Goal: Task Accomplishment & Management: Manage account settings

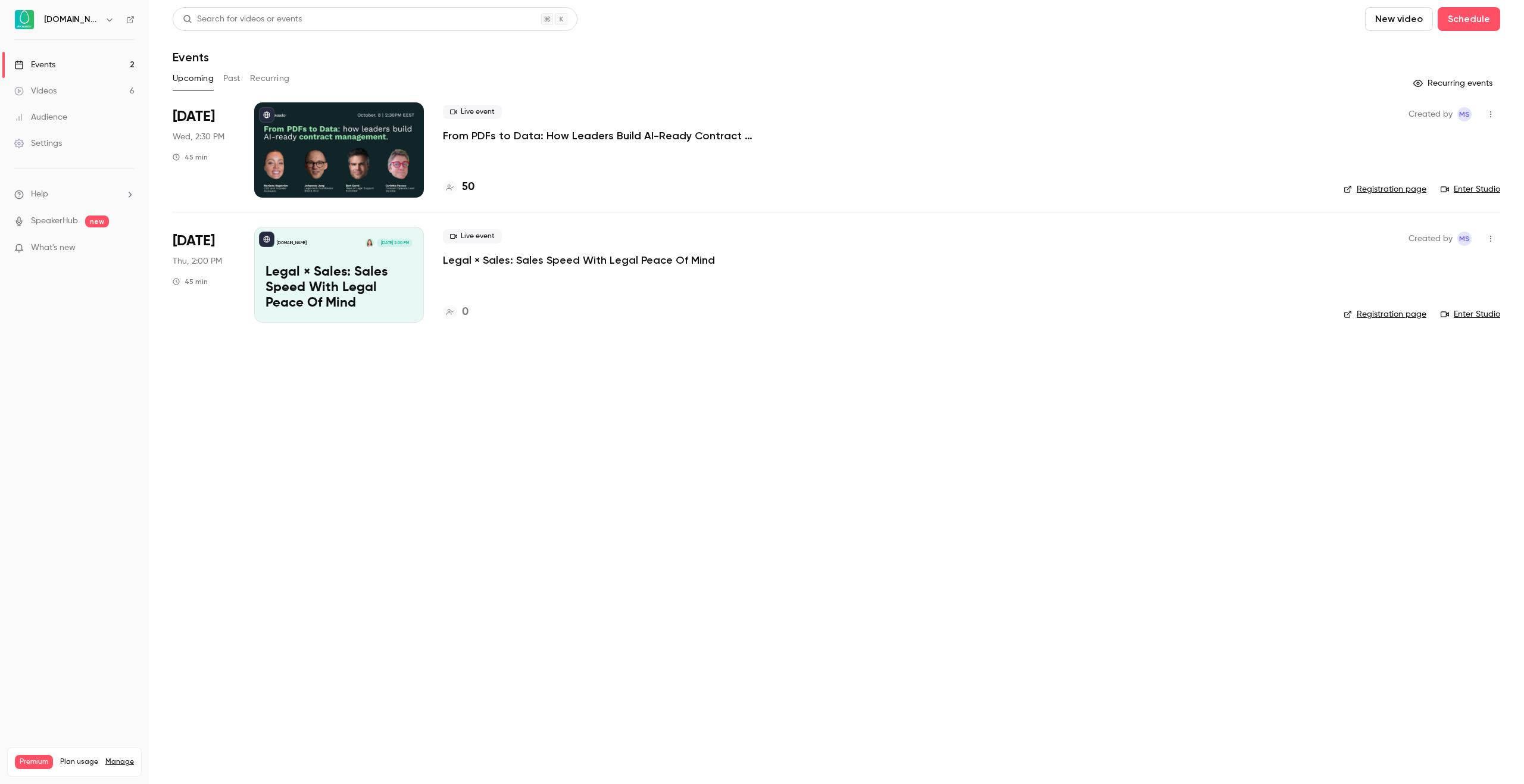
click at [571, 116] on div "Live event From PDFs to Data: How Leaders Build AI-Ready Contract Management." at bounding box center [884, 124] width 882 height 38
click at [578, 130] on p "From PDFs to Data: How Leaders Build AI-Ready Contract Management." at bounding box center [621, 135] width 357 height 14
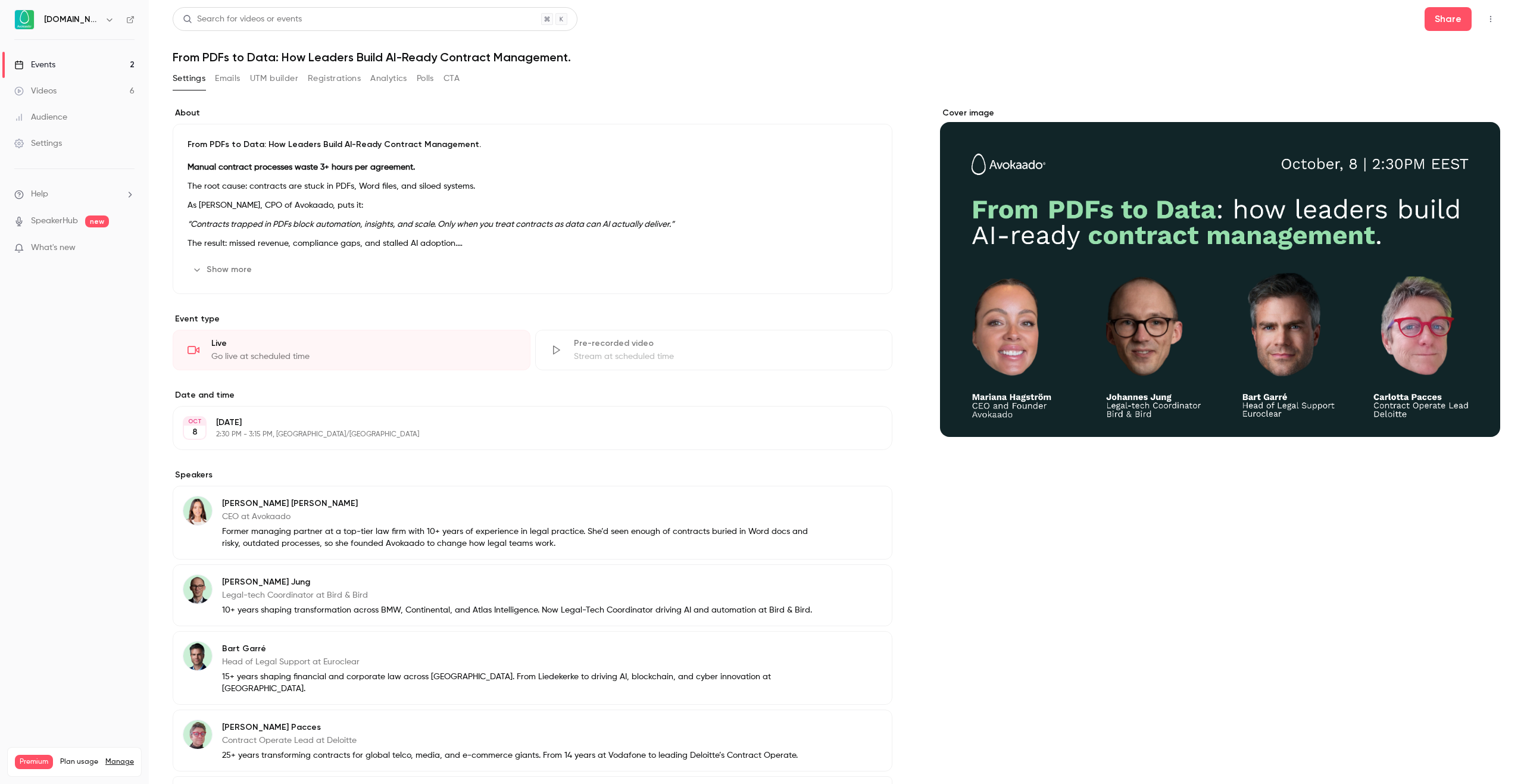
click at [324, 79] on button "Registrations" at bounding box center [334, 78] width 53 height 19
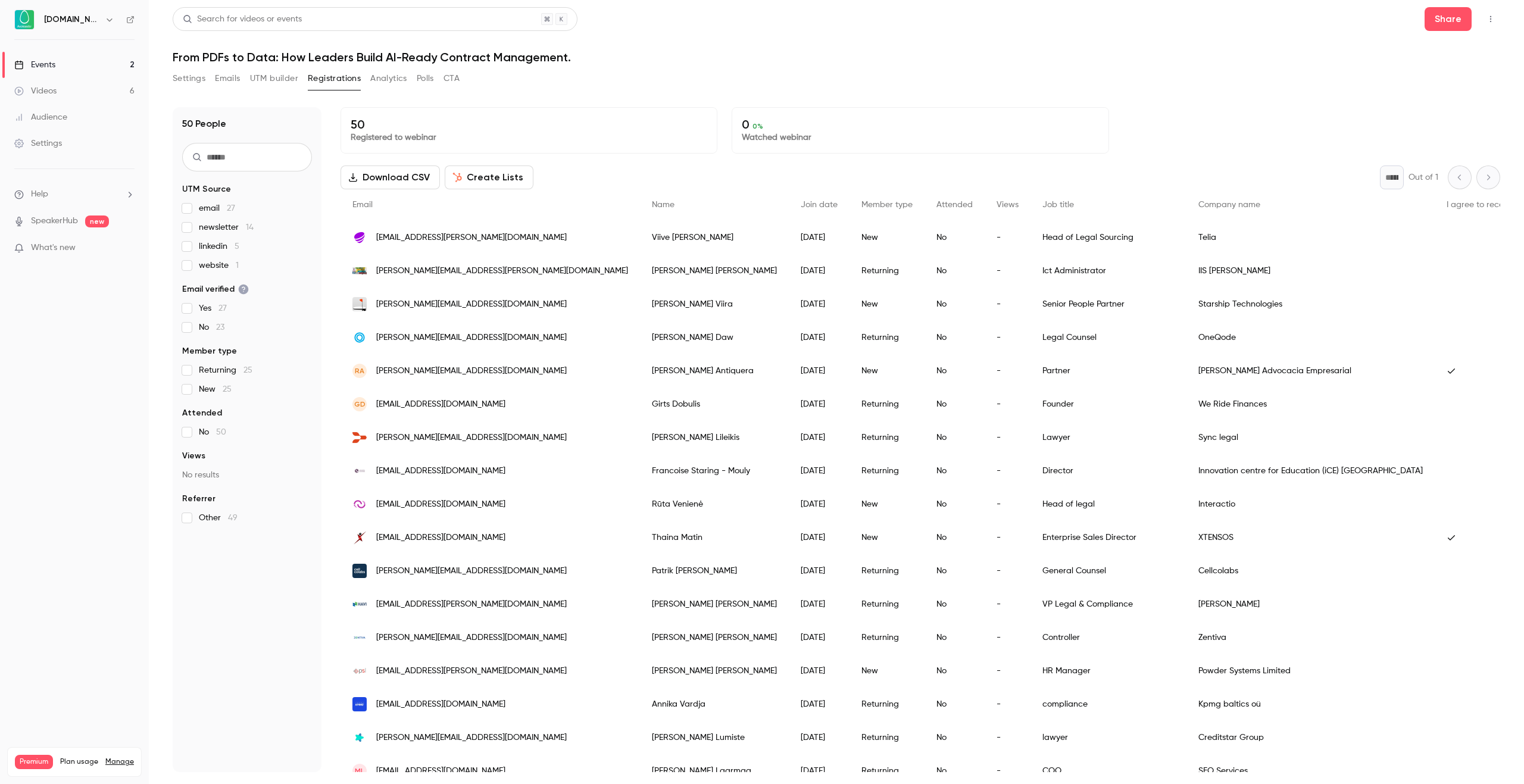
click at [75, 121] on link "Audience" at bounding box center [74, 117] width 149 height 26
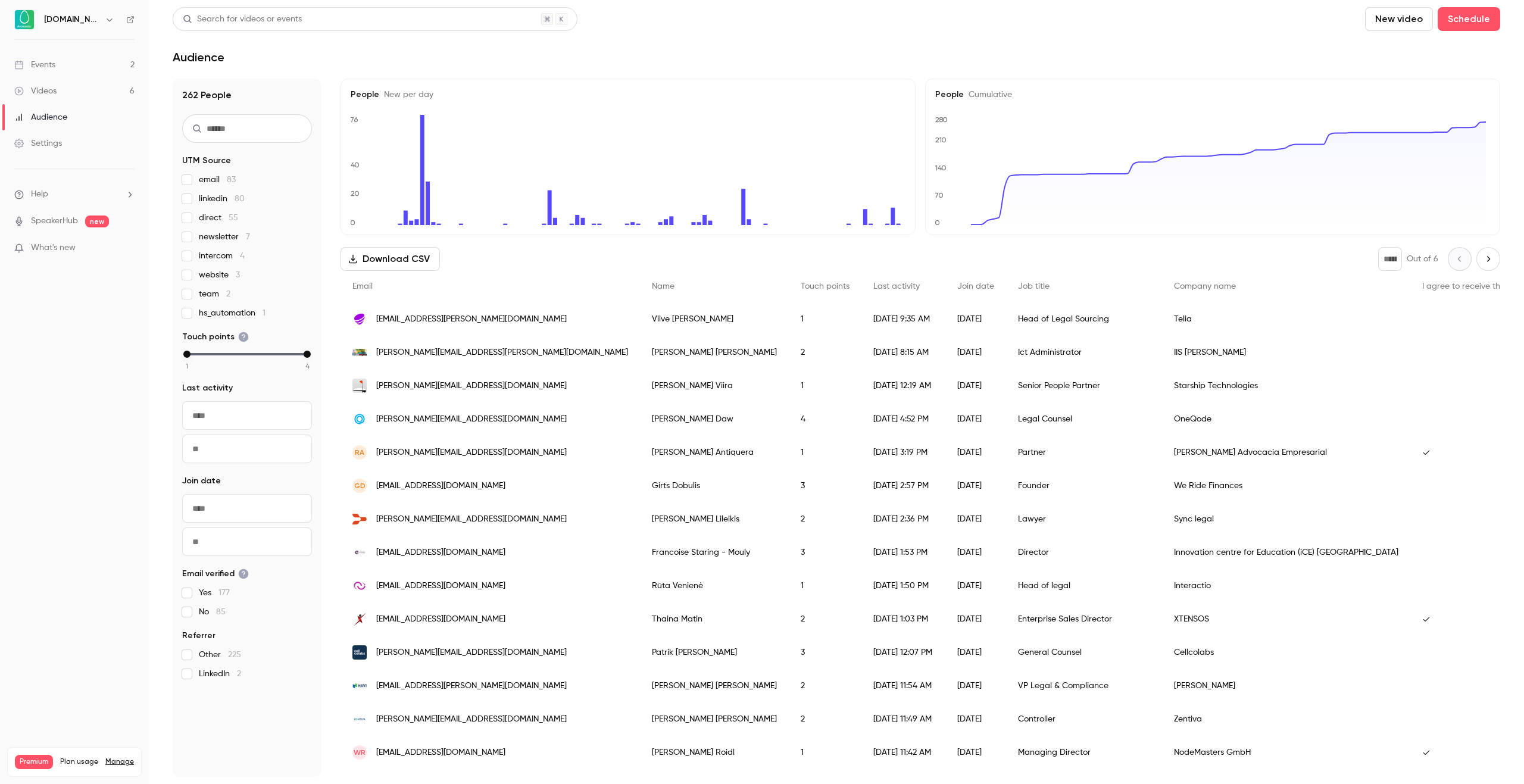
click at [250, 138] on input "text" at bounding box center [247, 128] width 130 height 29
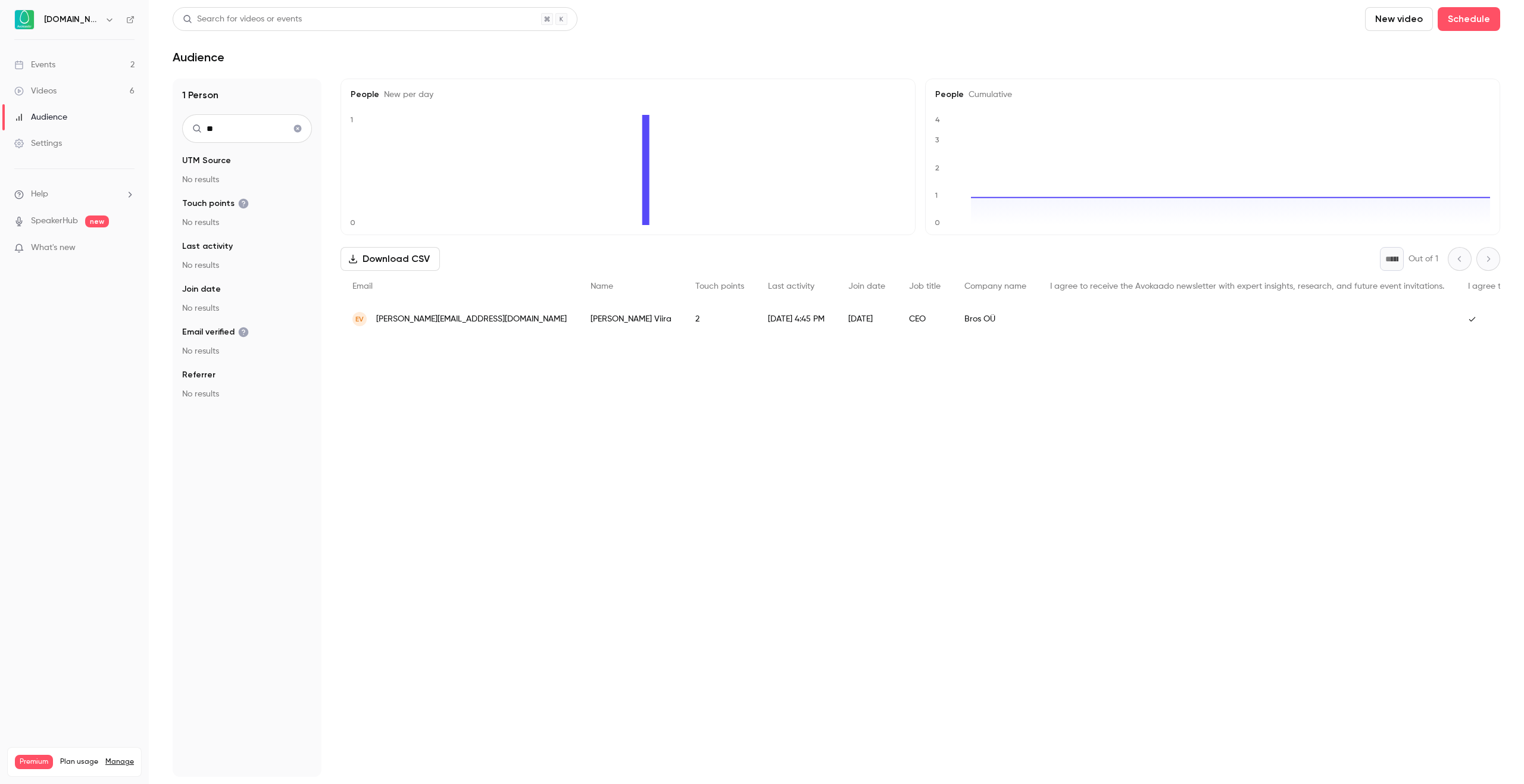
type input "*"
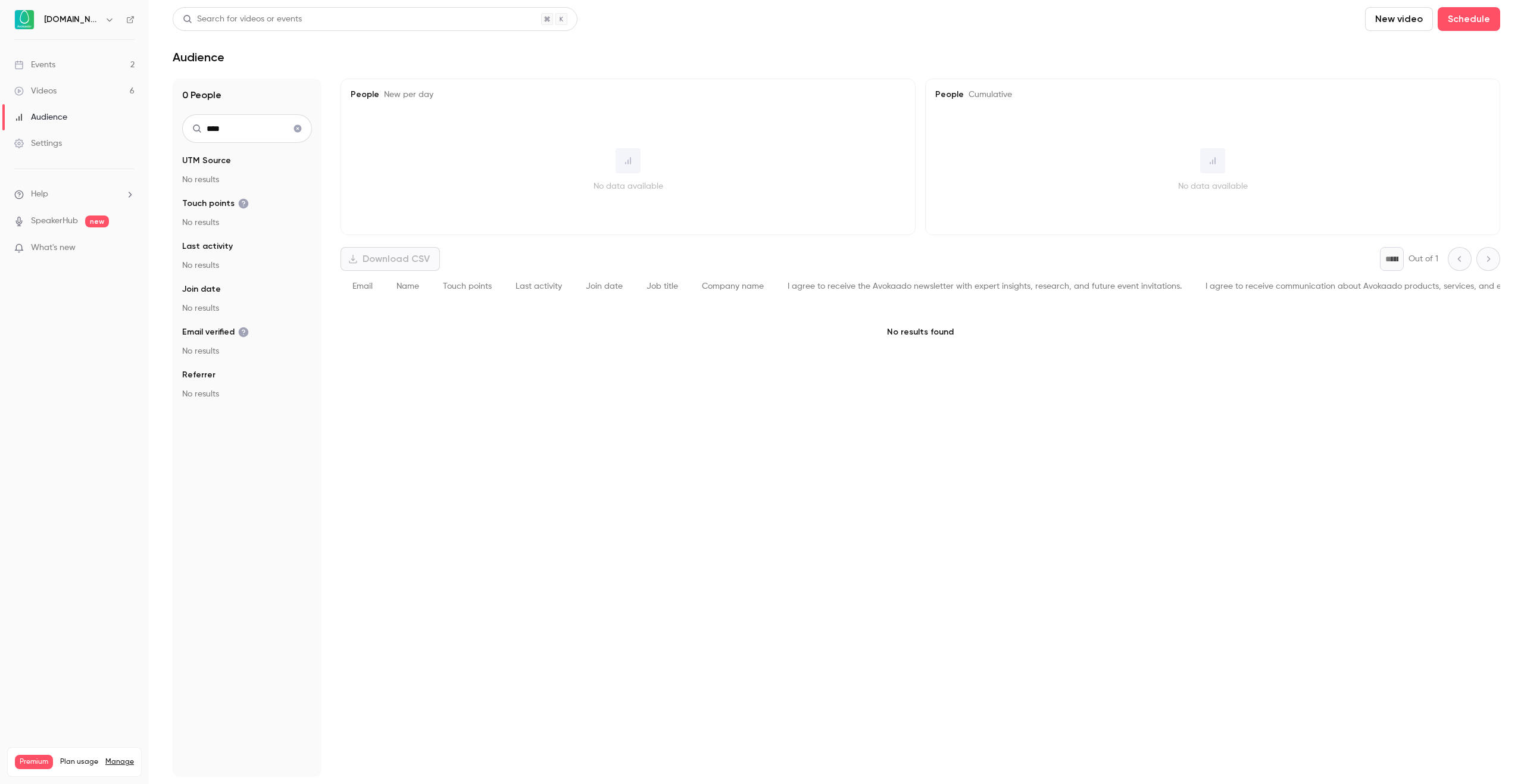
type input "*****"
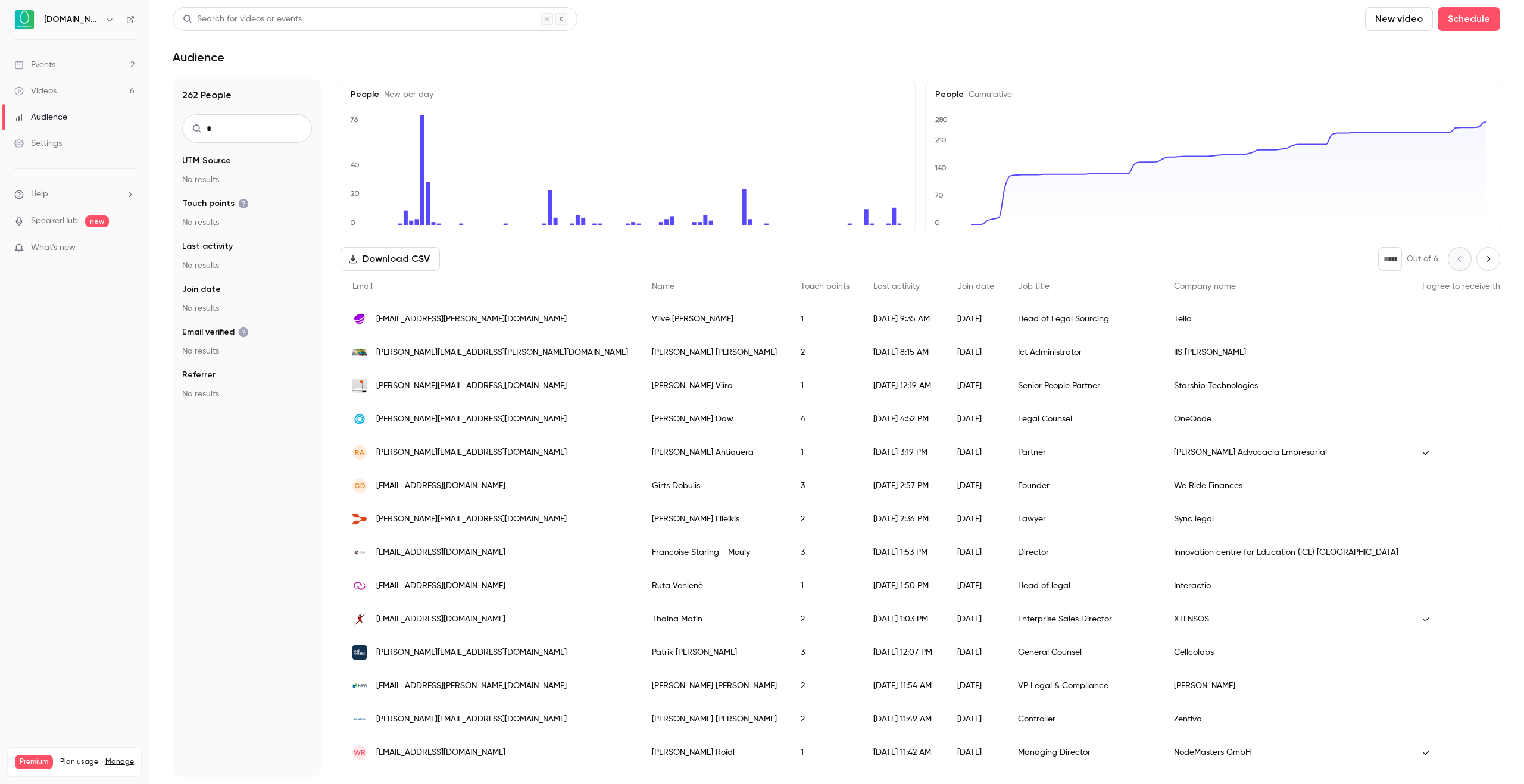
type input "**"
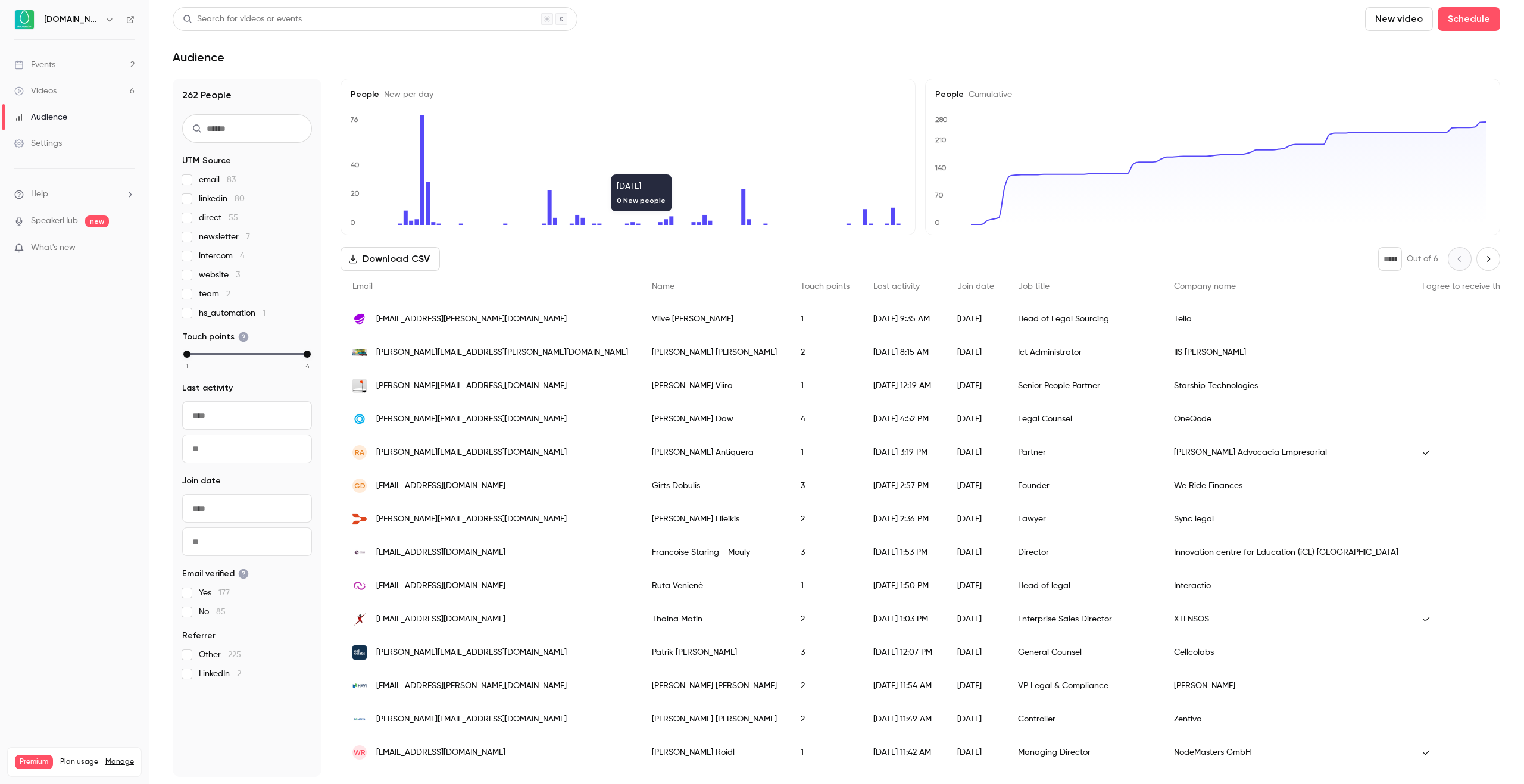
click at [76, 65] on link "Events 2" at bounding box center [74, 65] width 149 height 26
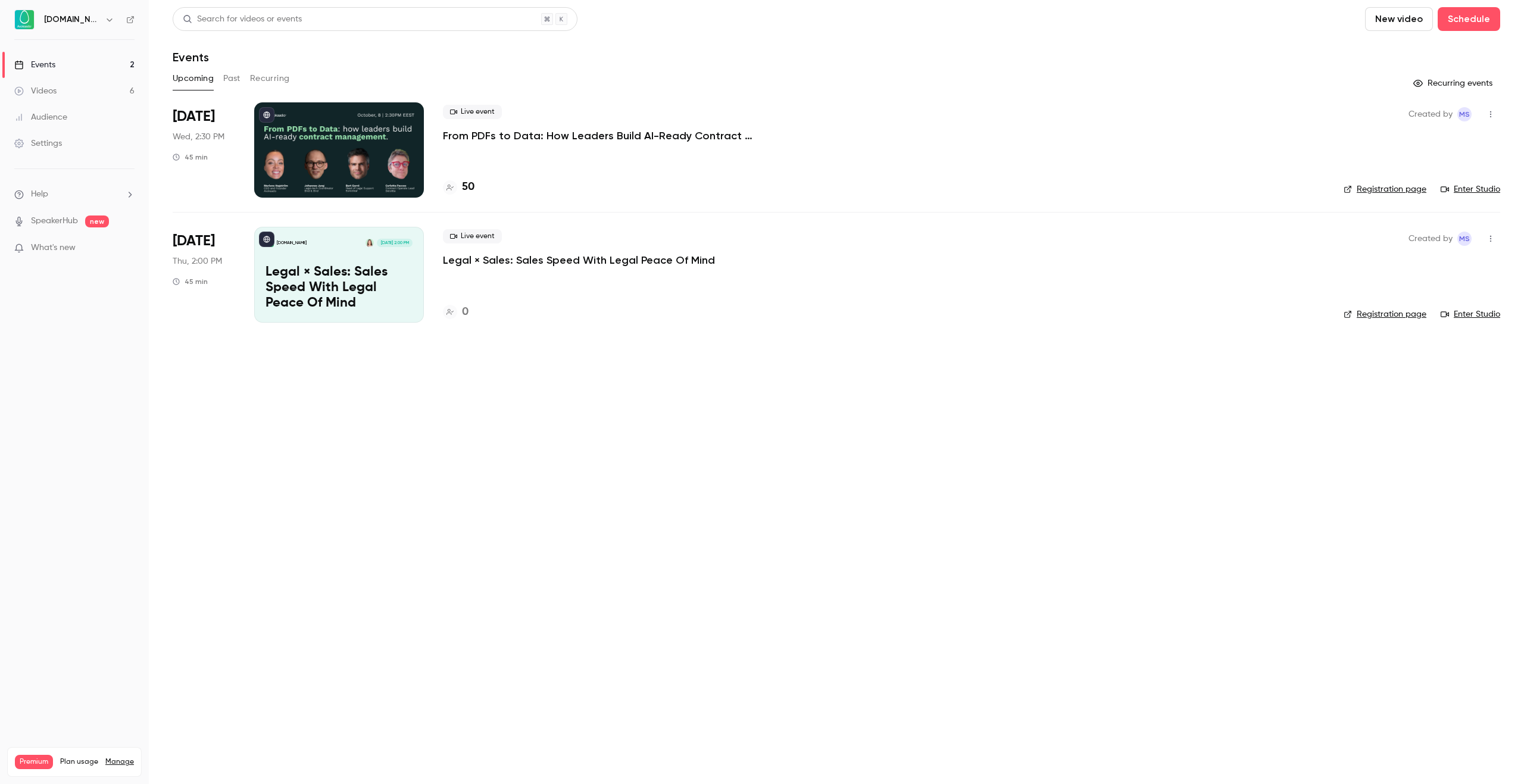
click at [496, 140] on p "From PDFs to Data: How Leaders Build AI-Ready Contract Management." at bounding box center [621, 135] width 357 height 14
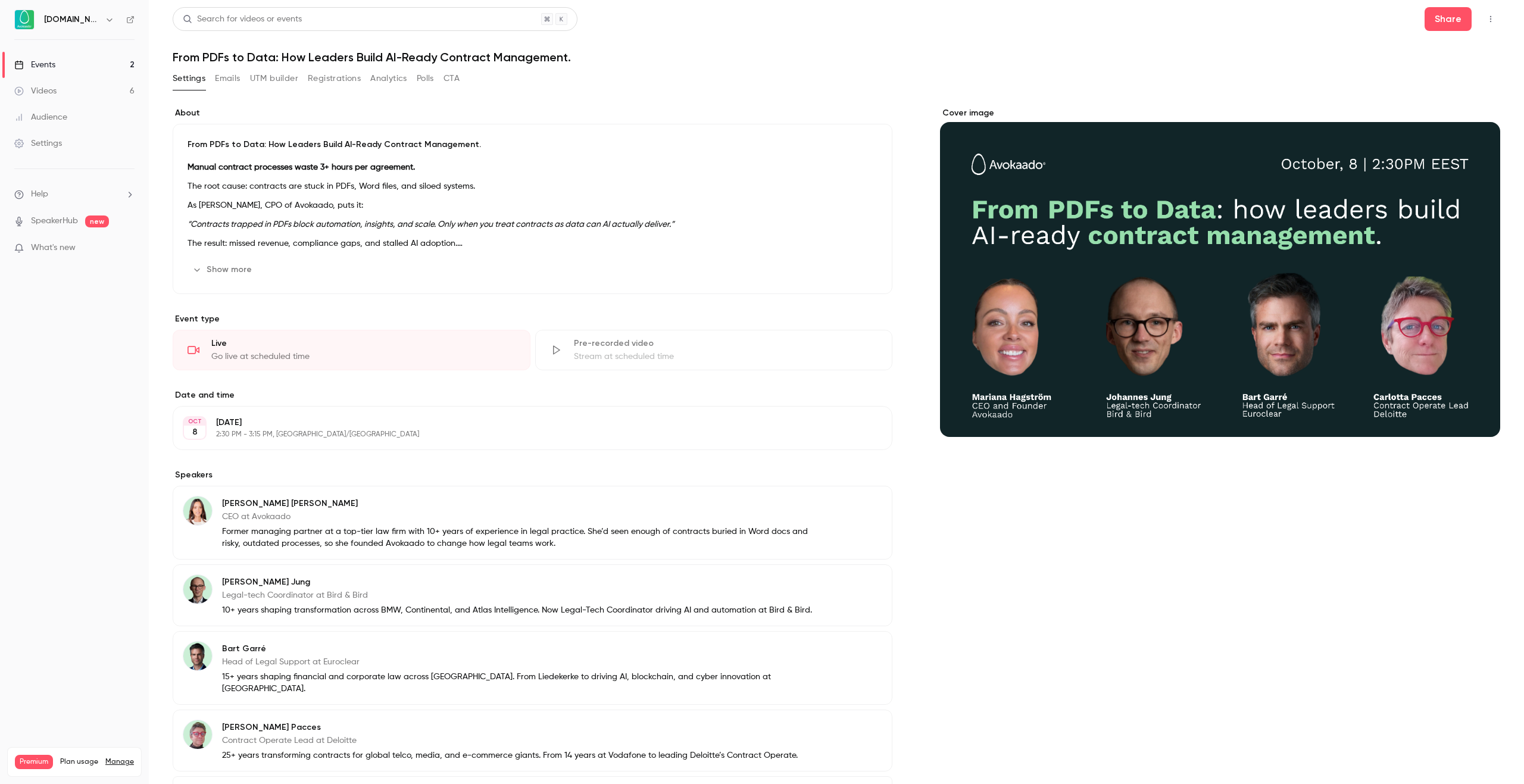
click at [271, 80] on button "UTM builder" at bounding box center [274, 78] width 48 height 19
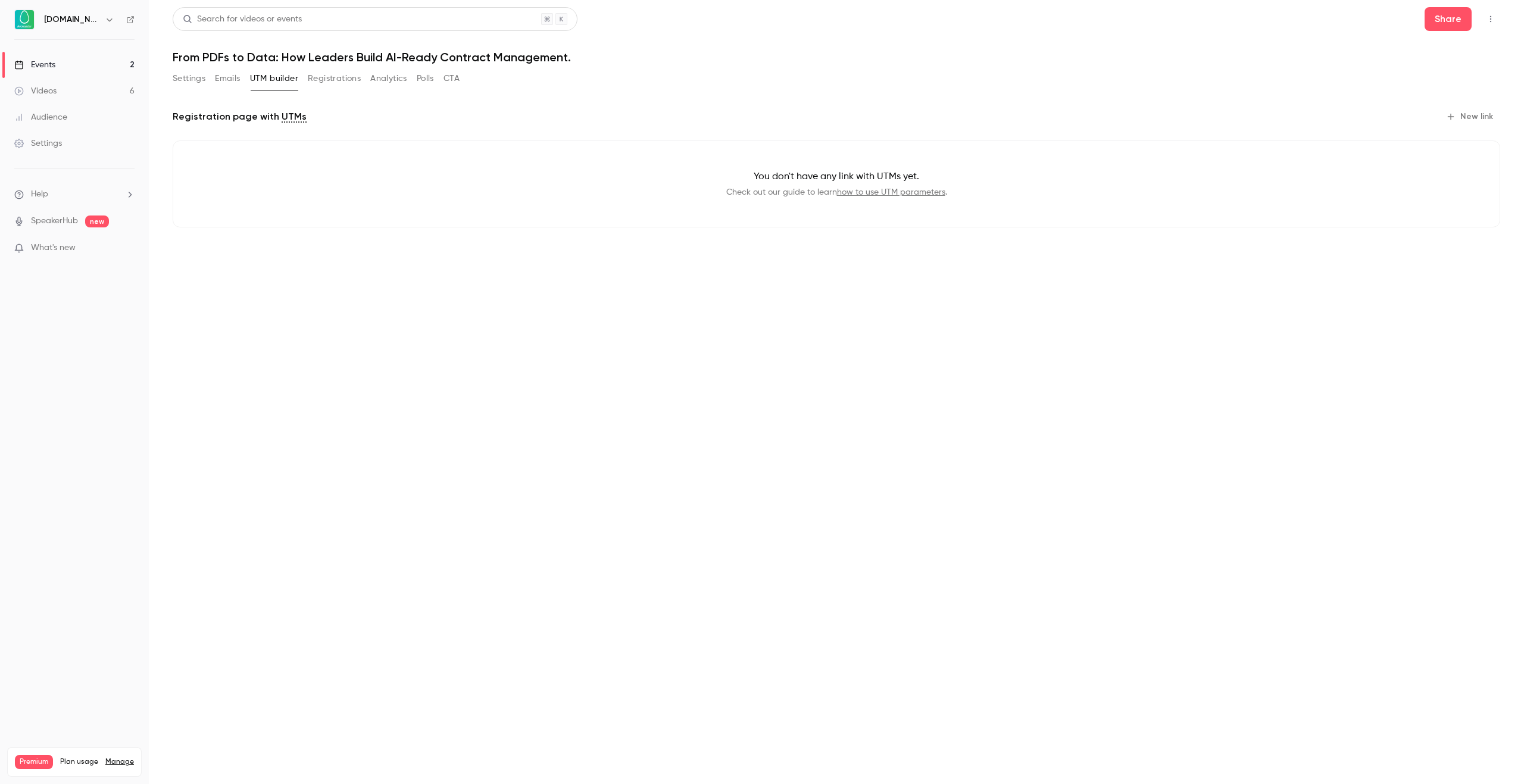
click at [347, 79] on button "Registrations" at bounding box center [334, 78] width 53 height 19
